Goal: Information Seeking & Learning: Learn about a topic

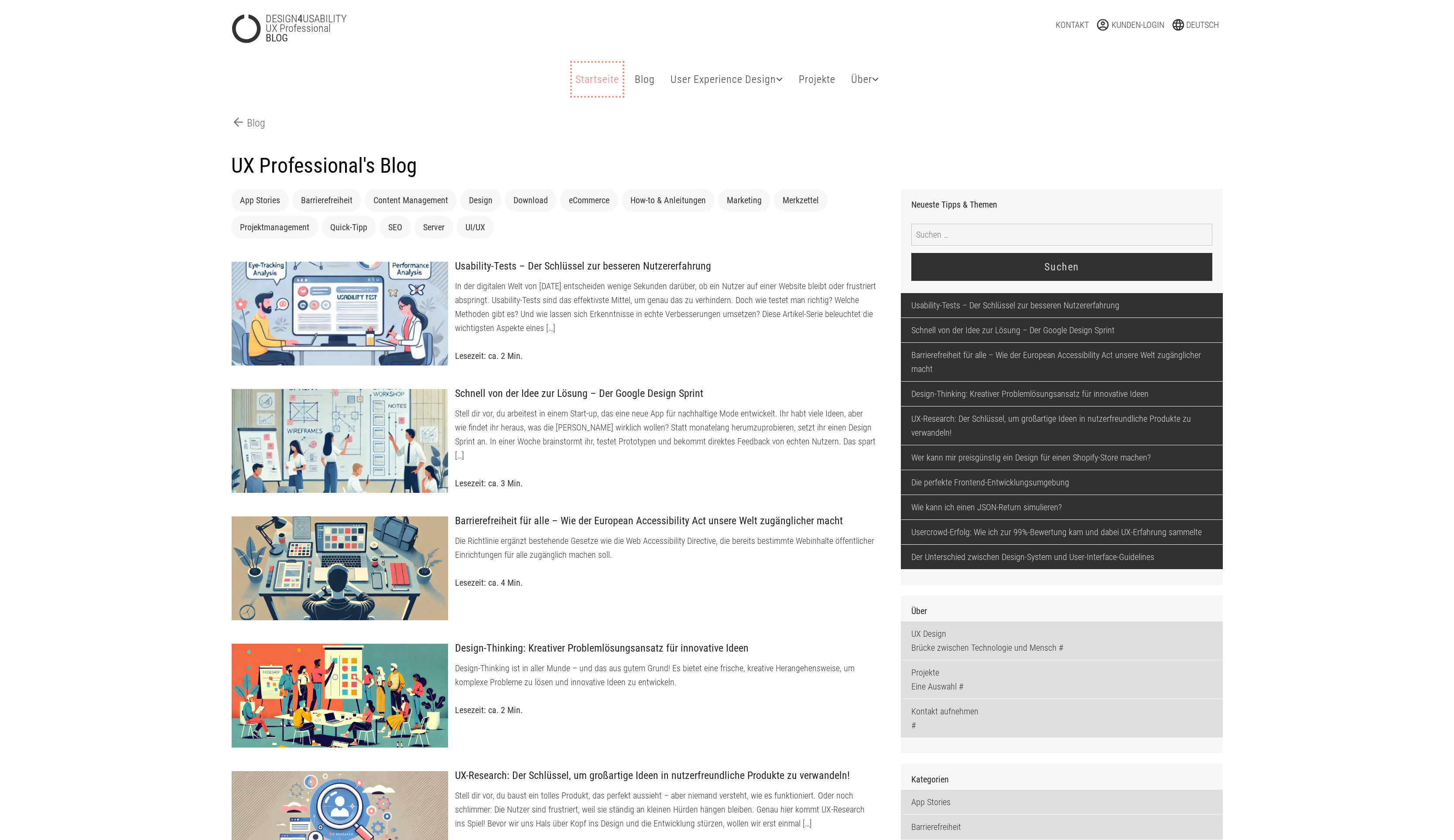
click at [608, 82] on link "Startseite" at bounding box center [597, 79] width 51 height 33
click at [733, 88] on link "User Experience Design" at bounding box center [727, 79] width 120 height 33
click at [733, 118] on link "User Experience Design Brücke zwischen Technologie und Mensch" at bounding box center [746, 120] width 157 height 33
